Goal: Task Accomplishment & Management: Manage account settings

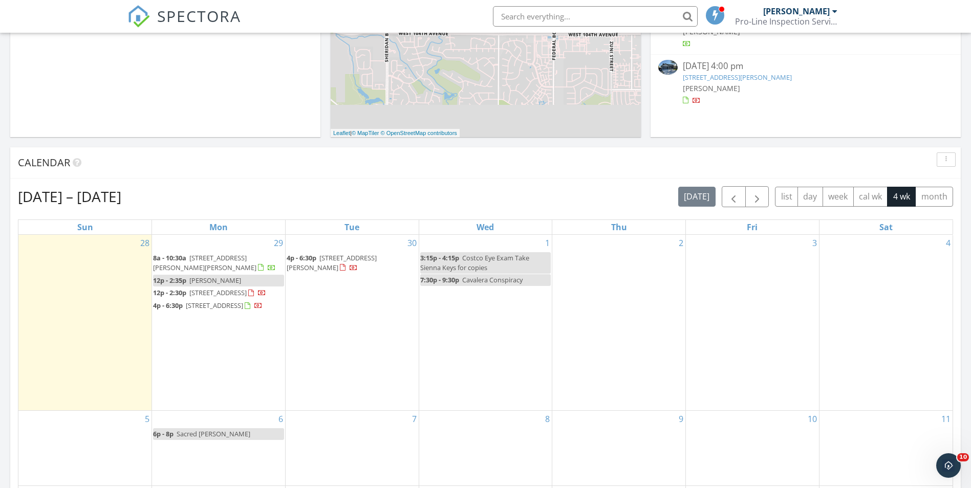
scroll to position [307, 0]
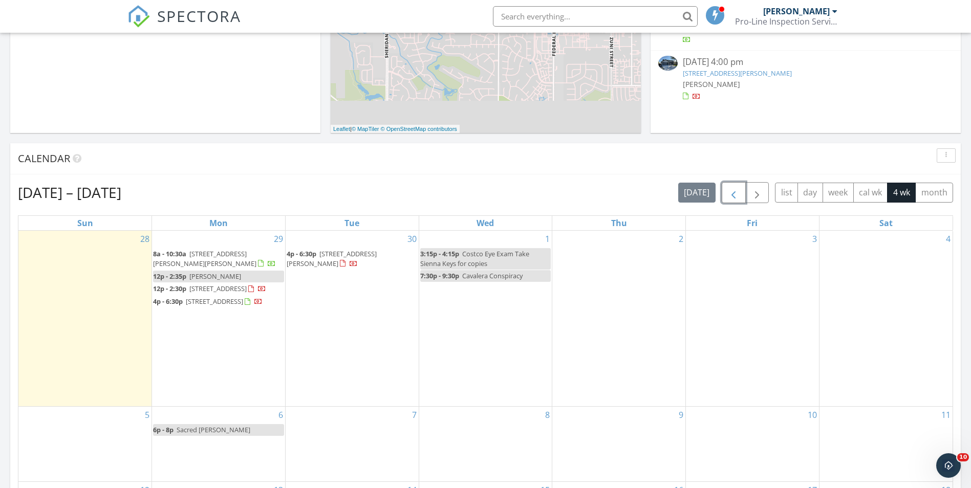
click at [734, 196] on span "button" at bounding box center [733, 193] width 12 height 12
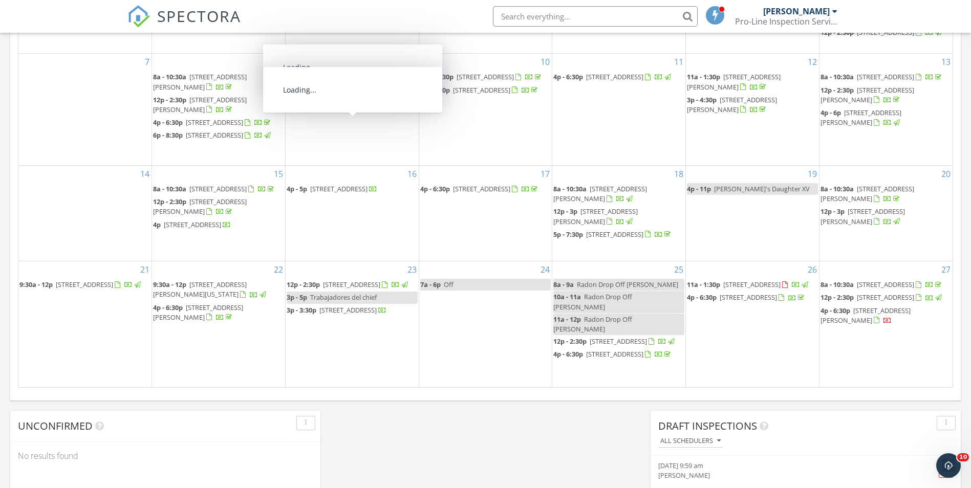
scroll to position [563, 0]
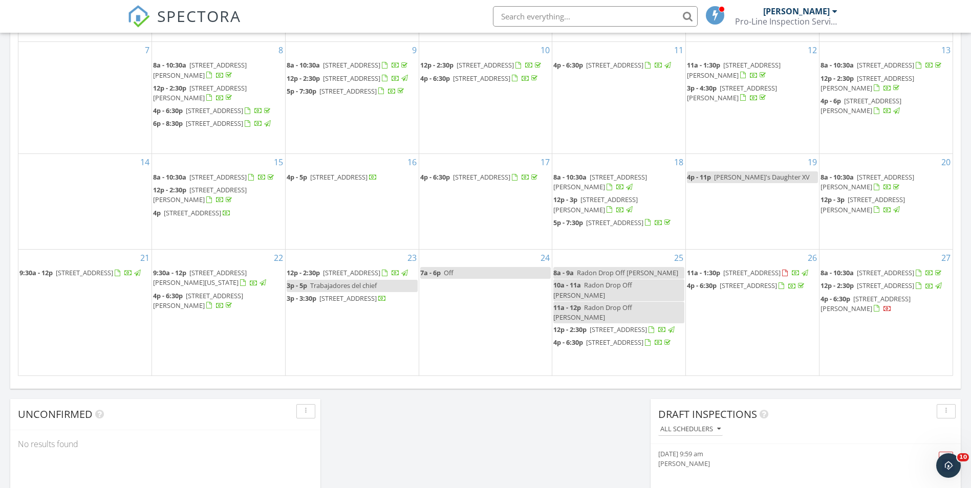
click at [883, 290] on span "16353 E 17th Pl C, Aurora 80011" at bounding box center [884, 285] width 57 height 9
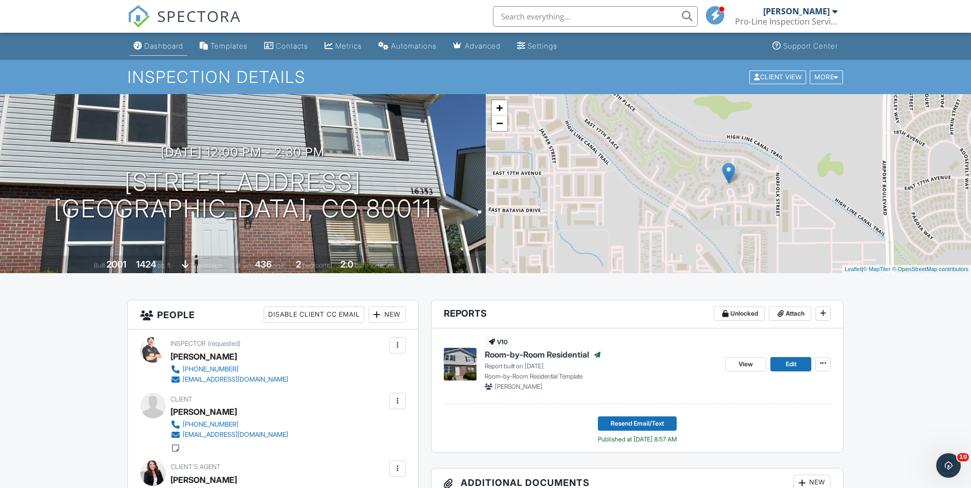
click at [170, 44] on div "Dashboard" at bounding box center [163, 45] width 39 height 9
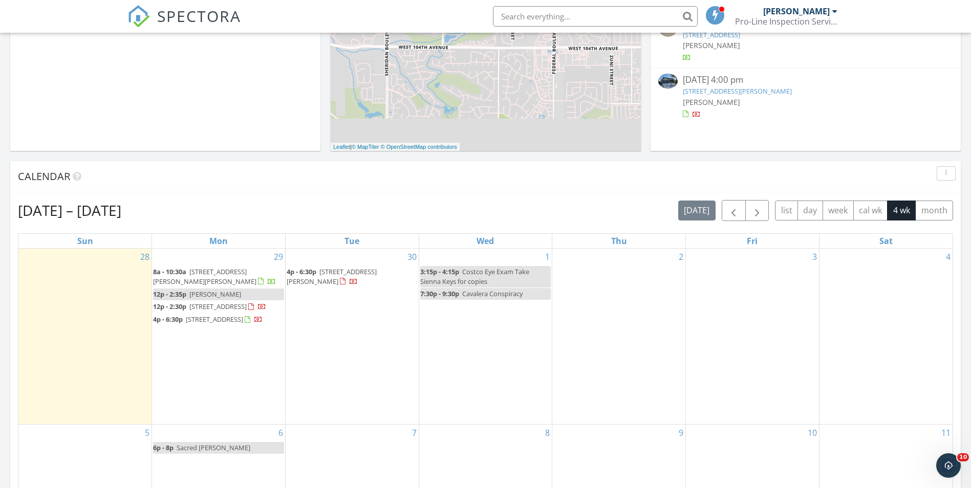
scroll to position [307, 0]
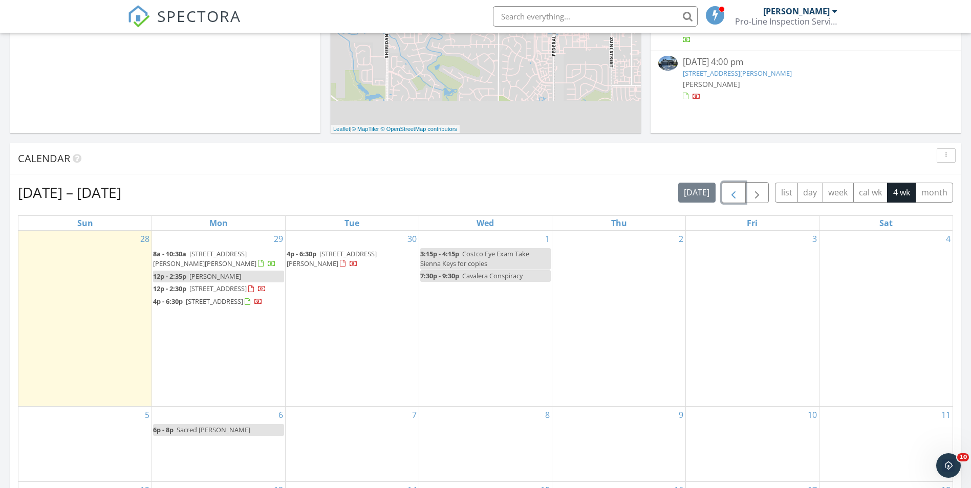
click at [732, 193] on span "button" at bounding box center [733, 193] width 12 height 12
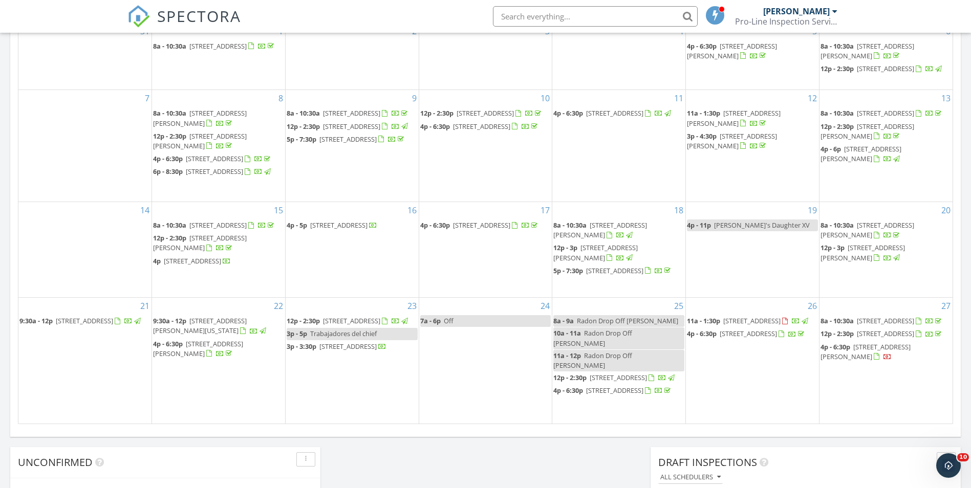
scroll to position [716, 0]
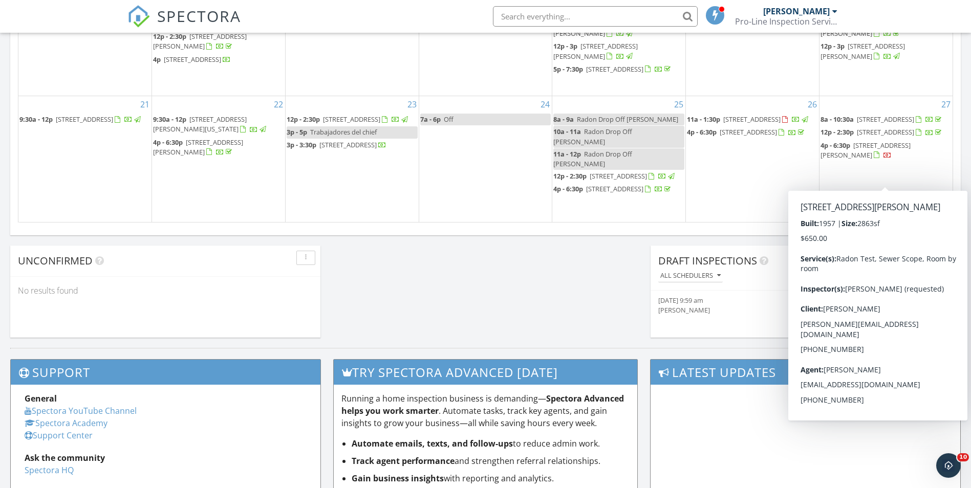
click at [908, 160] on span "260 W Hill Ct, Fort Lupton 80621" at bounding box center [865, 150] width 90 height 19
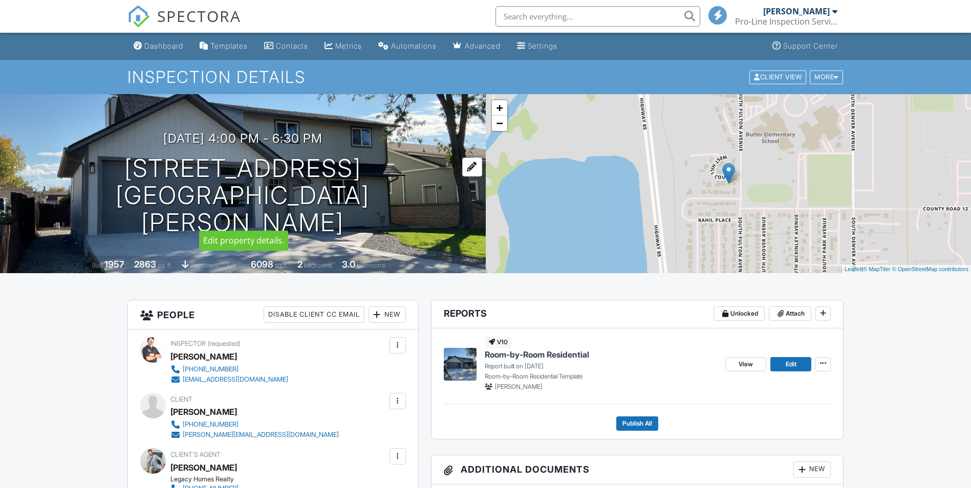
click at [261, 181] on h1 "[STREET_ADDRESS] [GEOGRAPHIC_DATA][PERSON_NAME], CO 80621" at bounding box center [242, 195] width 453 height 81
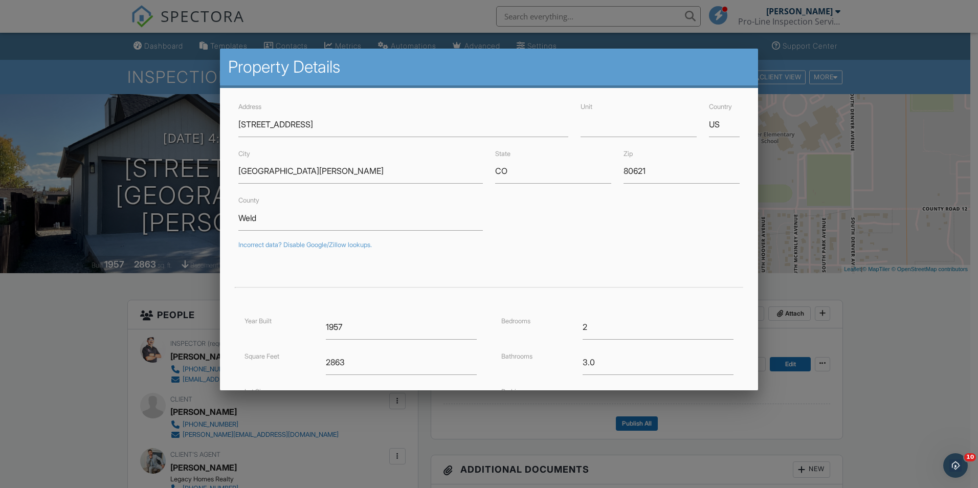
click at [103, 112] on div at bounding box center [489, 254] width 978 height 610
